Goal: Navigation & Orientation: Understand site structure

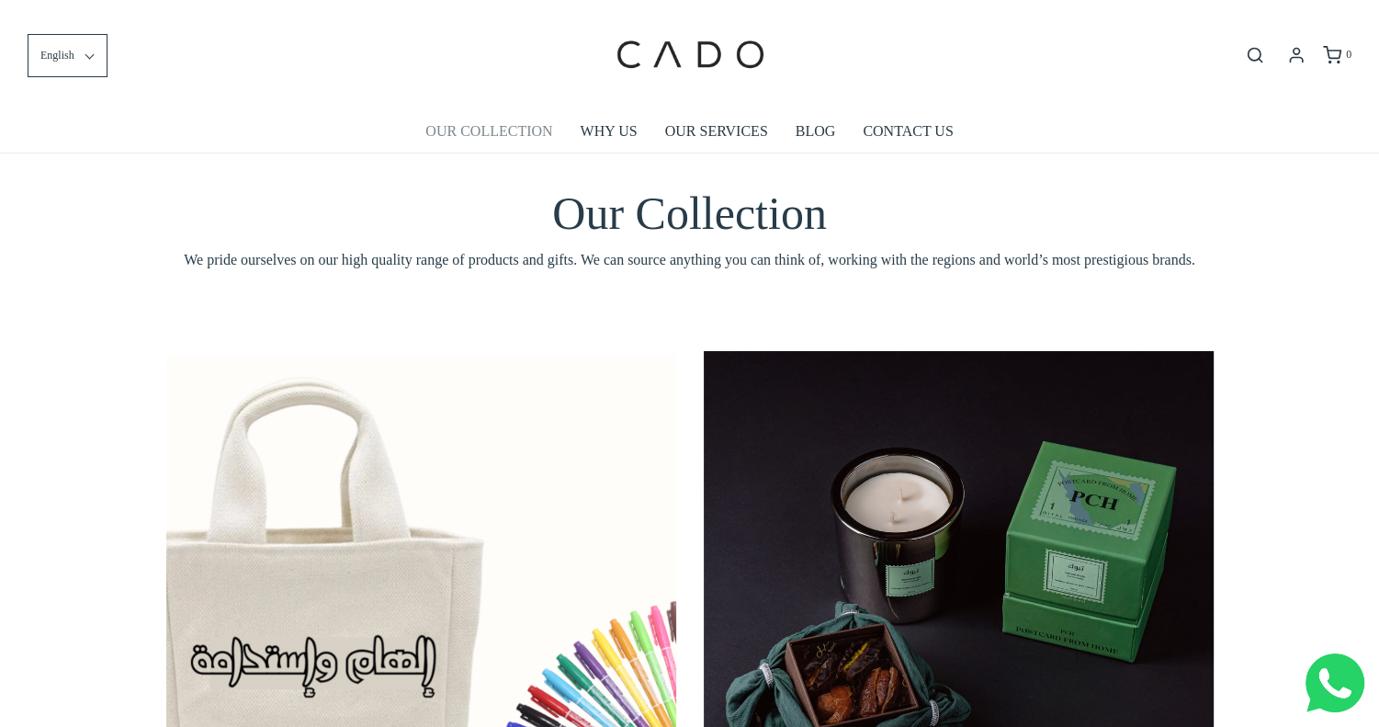
click at [500, 131] on link "OUR COLLECTION" at bounding box center [488, 131] width 127 height 42
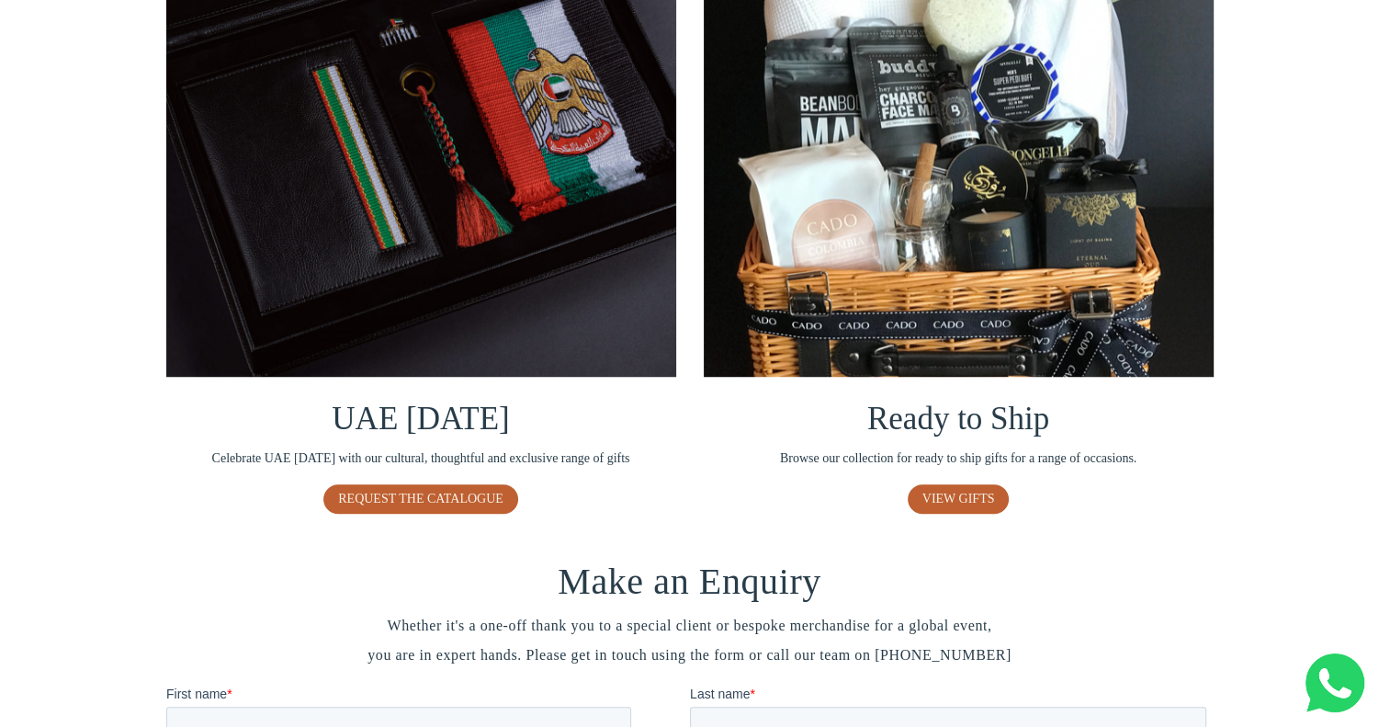
scroll to position [1179, 0]
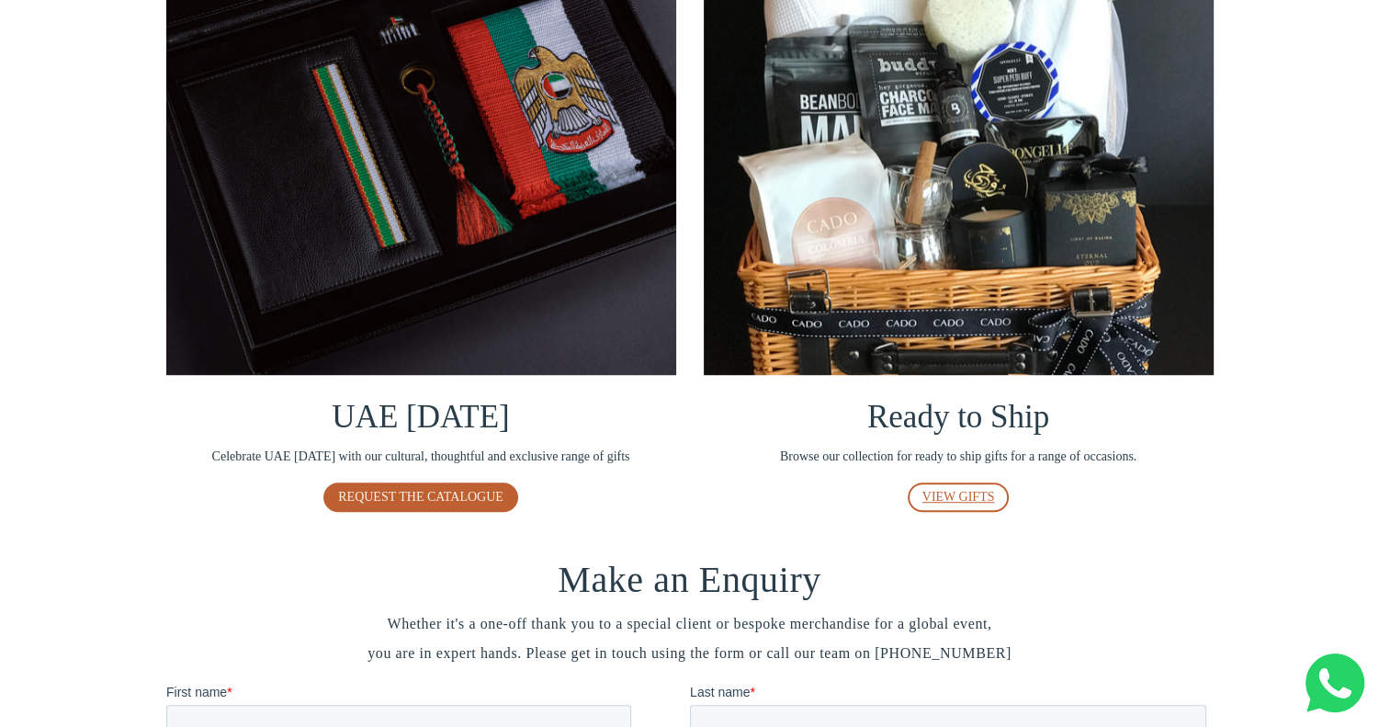
click at [966, 496] on span "VIEW GIFTS" at bounding box center [958, 497] width 73 height 14
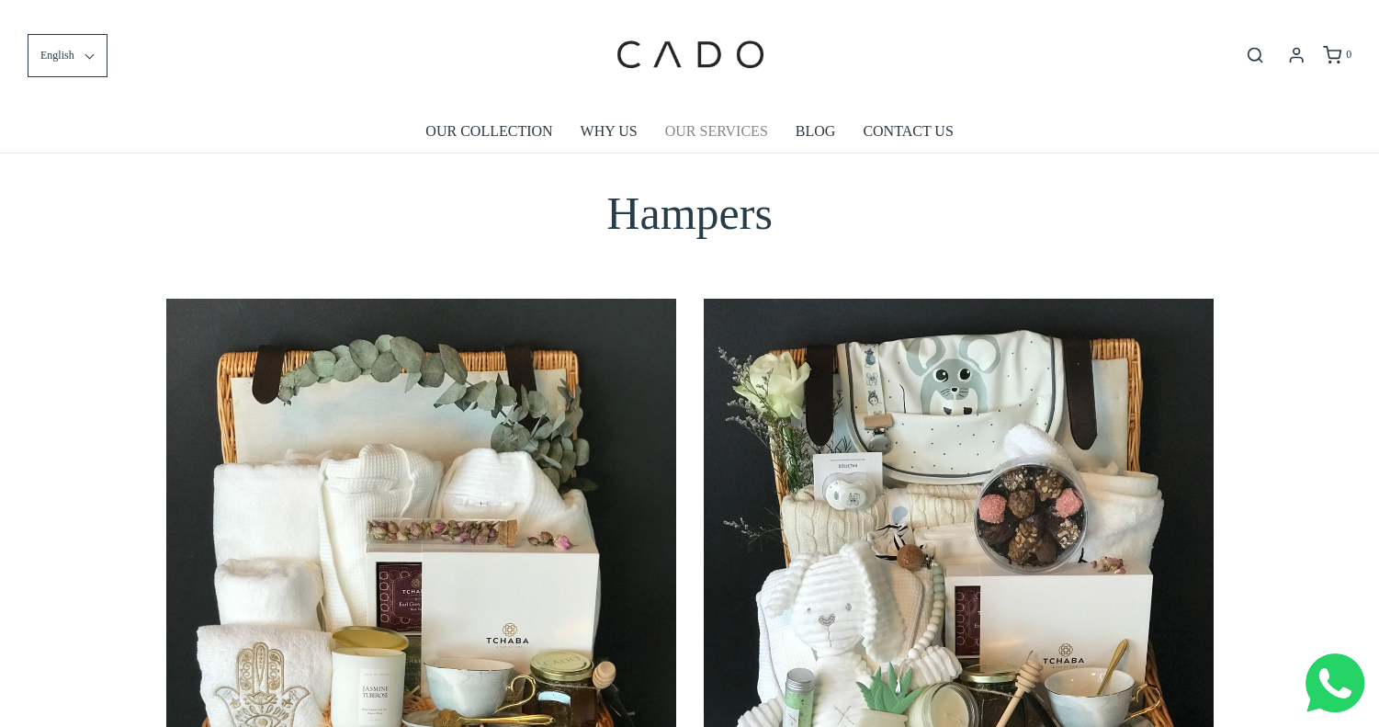
click at [744, 131] on link "OUR SERVICES" at bounding box center [716, 131] width 103 height 42
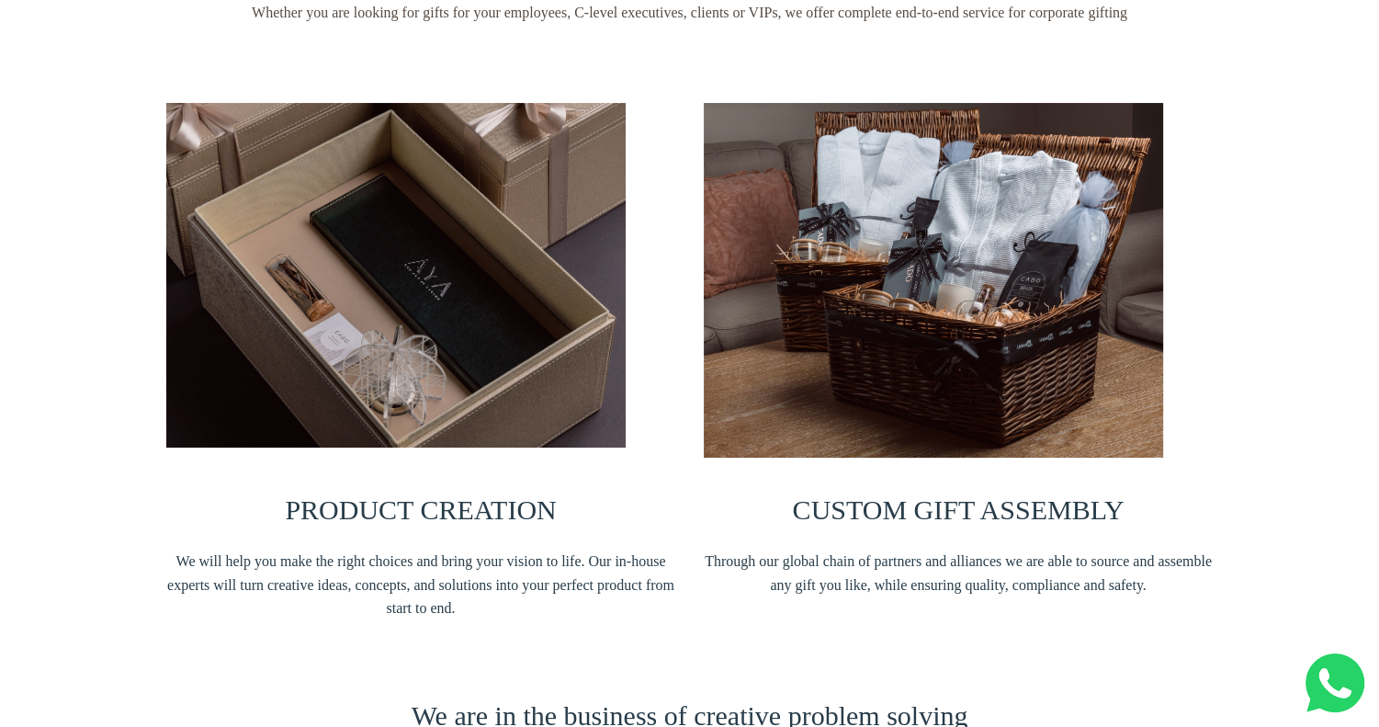
scroll to position [282, 0]
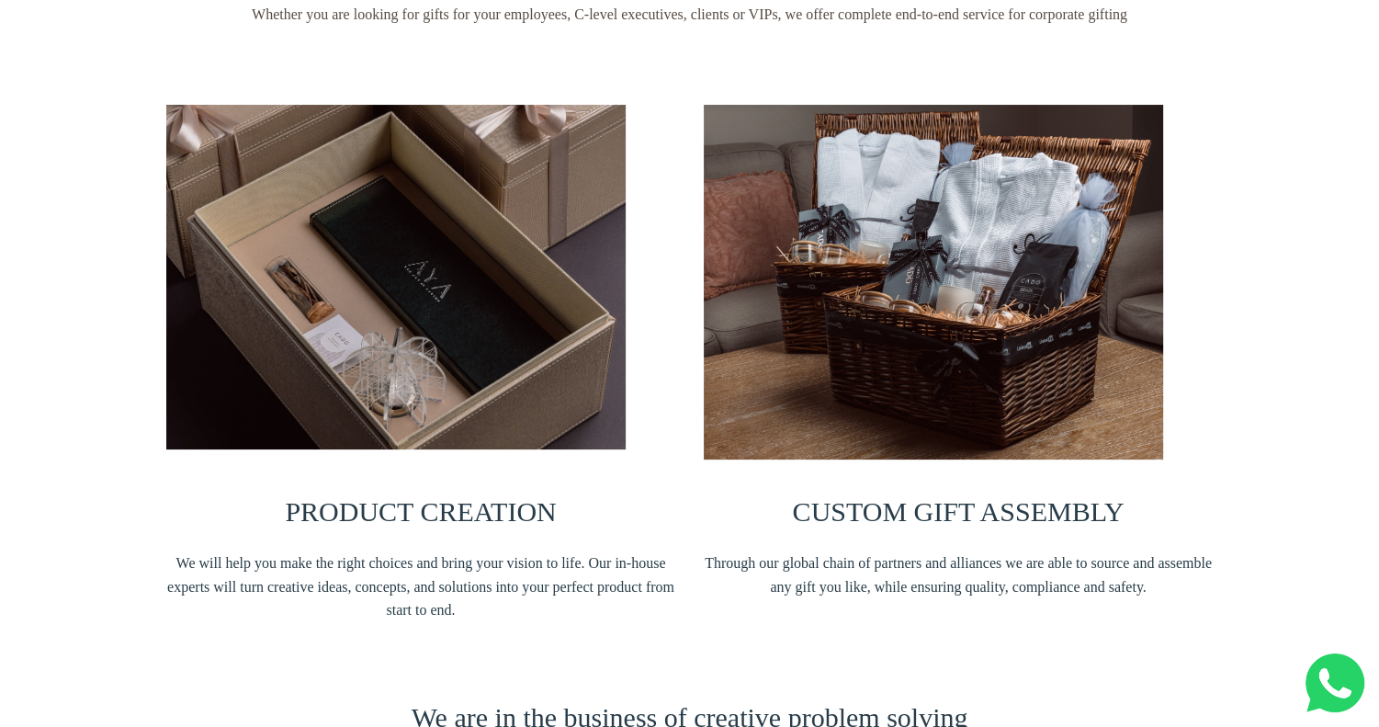
click at [431, 511] on span "PRODUCT CREATION" at bounding box center [420, 511] width 271 height 30
click at [468, 325] on img at bounding box center [395, 277] width 459 height 344
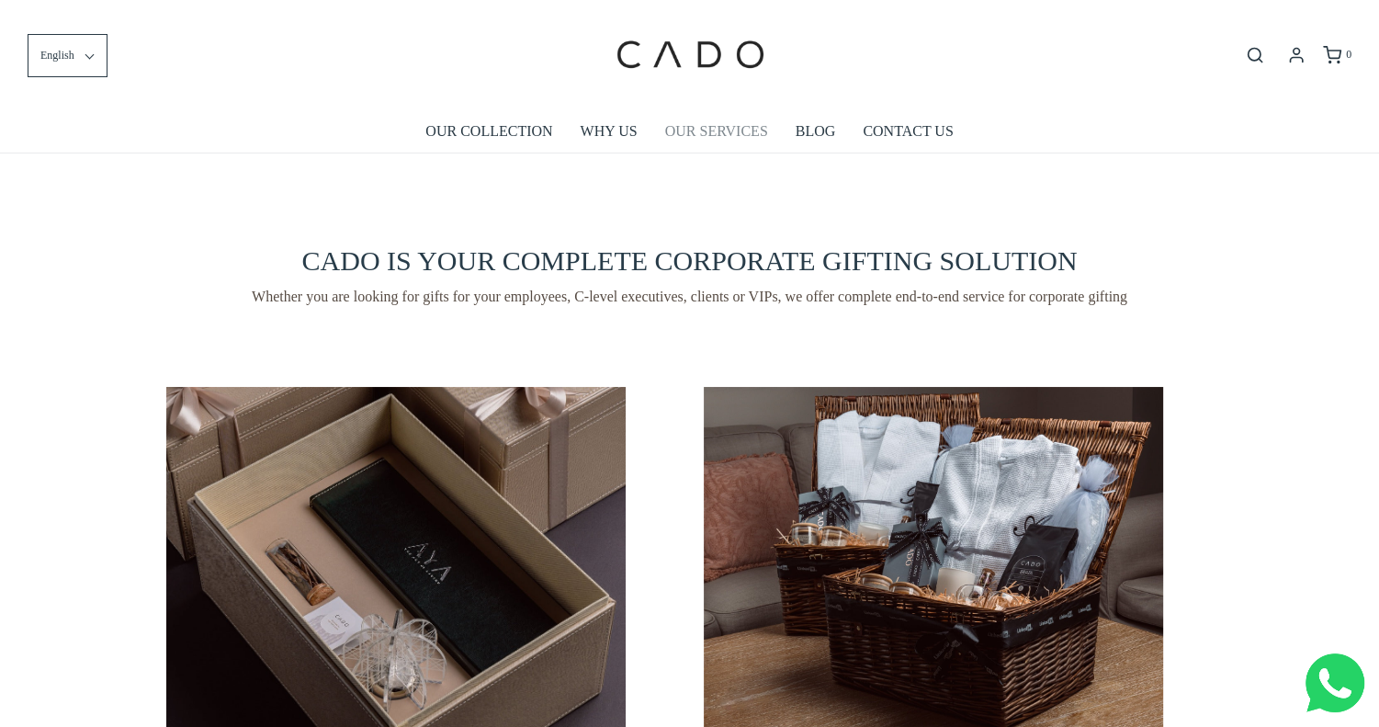
click at [705, 134] on link "OUR SERVICES" at bounding box center [716, 131] width 103 height 42
click at [694, 139] on link "OUR SERVICES" at bounding box center [716, 131] width 103 height 42
click at [521, 133] on link "OUR COLLECTION" at bounding box center [488, 131] width 127 height 42
